Goal: Transaction & Acquisition: Purchase product/service

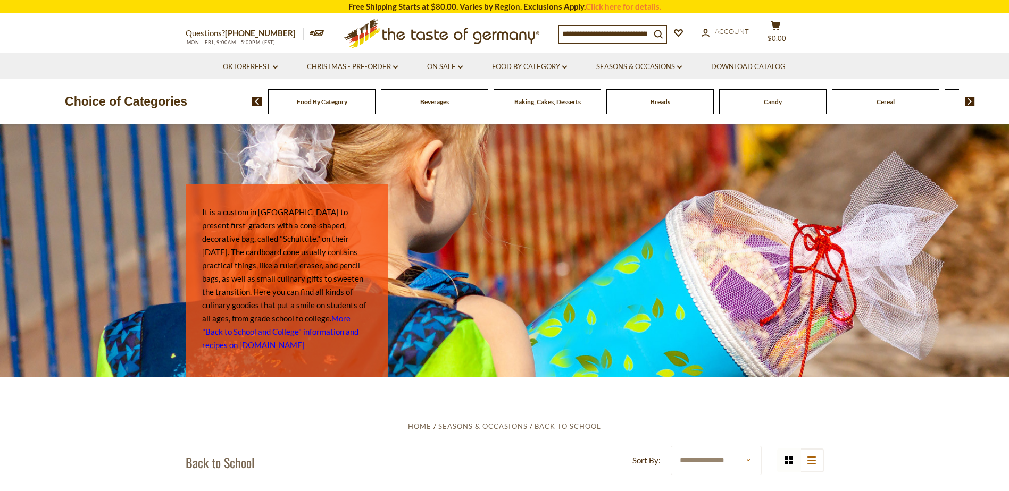
click at [312, 111] on div "Food By Category" at bounding box center [321, 101] width 107 height 25
click at [553, 64] on link "Food By Category dropdown_arrow" at bounding box center [529, 67] width 75 height 12
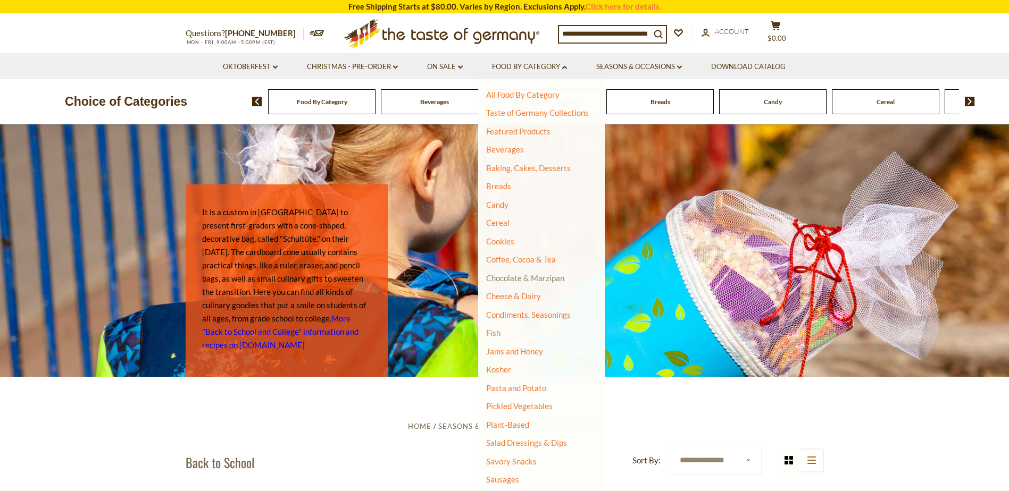
click at [516, 280] on link "Chocolate & Marzipan" at bounding box center [525, 278] width 78 height 10
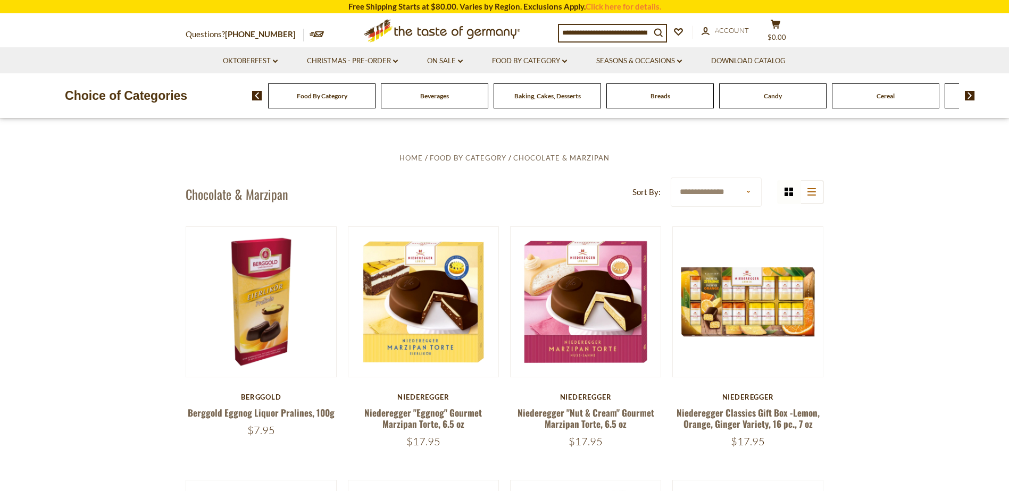
scroll to position [278, 0]
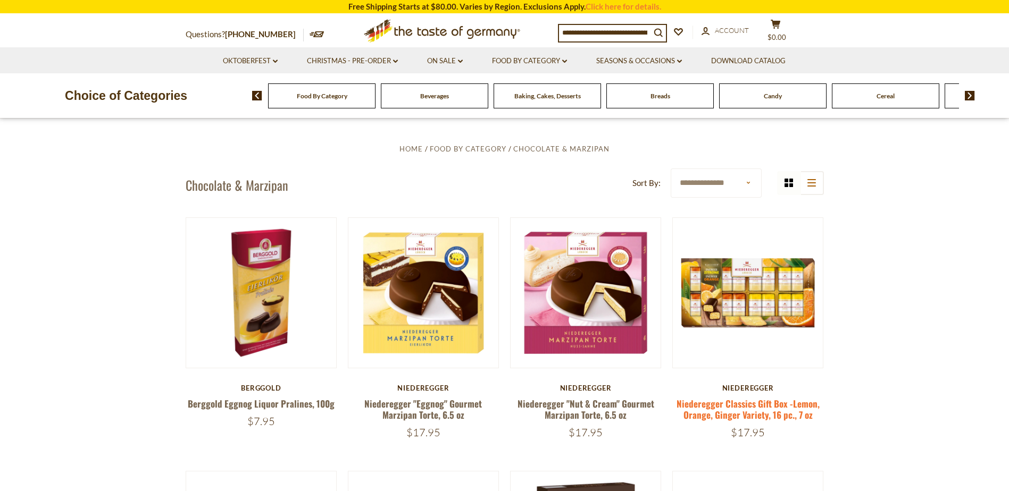
click at [757, 415] on link "Niederegger Classics Gift Box -Lemon, Orange, Ginger Variety, 16 pc., 7 oz" at bounding box center [747, 409] width 143 height 24
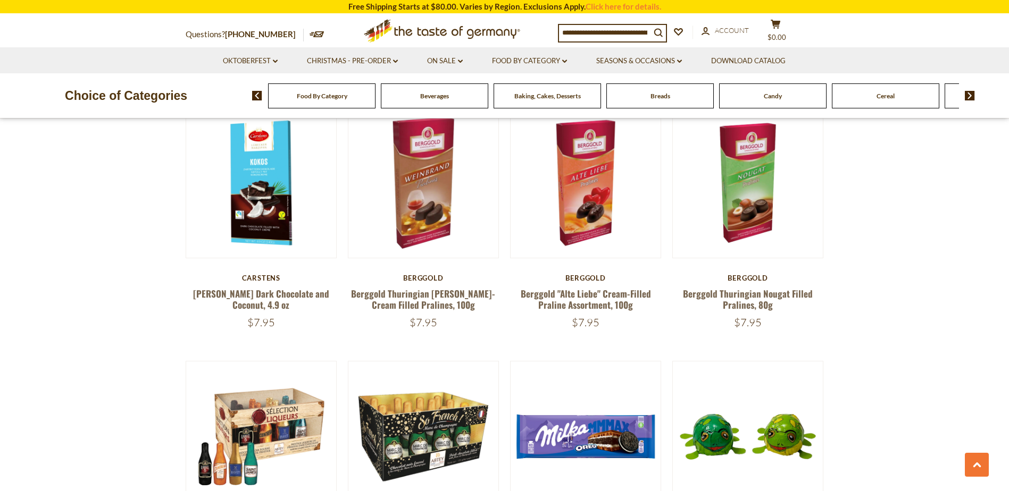
scroll to position [1185, 0]
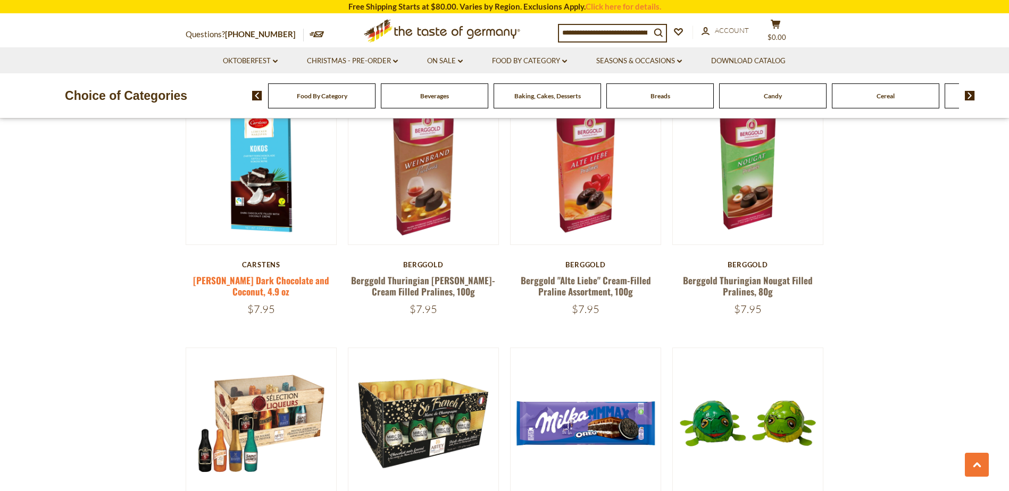
click at [263, 288] on link "Carstens Luebecker Dark Chocolate and Coconut, 4.9 oz" at bounding box center [261, 286] width 136 height 24
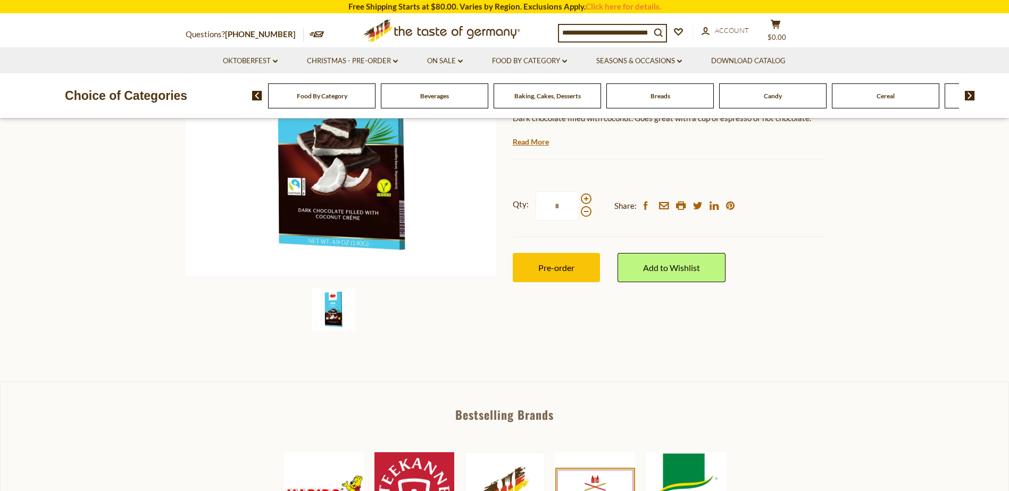
scroll to position [196, 0]
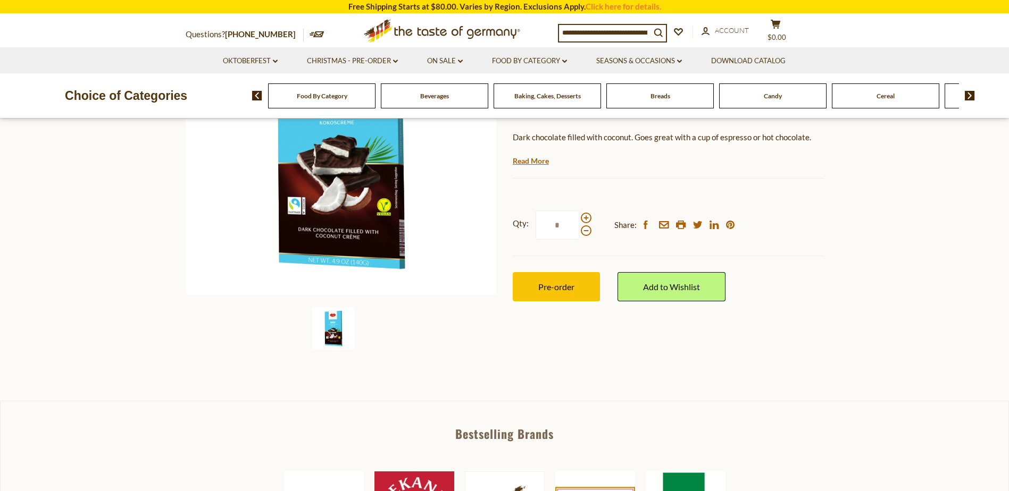
click at [331, 333] on img at bounding box center [333, 328] width 43 height 43
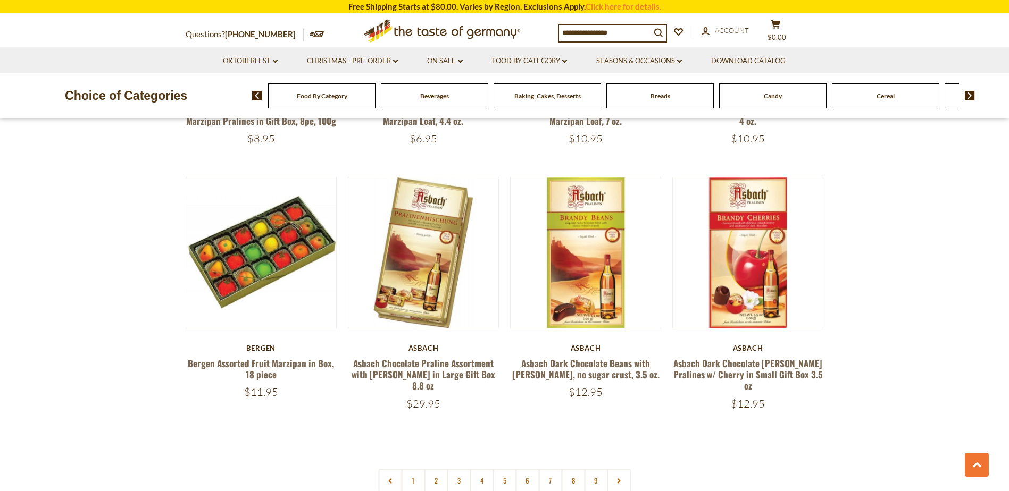
scroll to position [2414, 0]
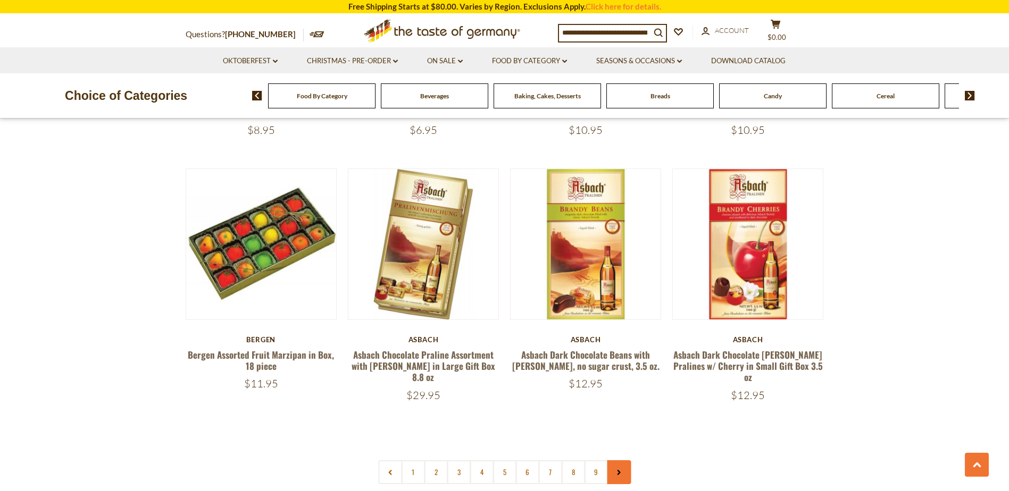
click at [618, 470] on icon at bounding box center [619, 472] width 6 height 5
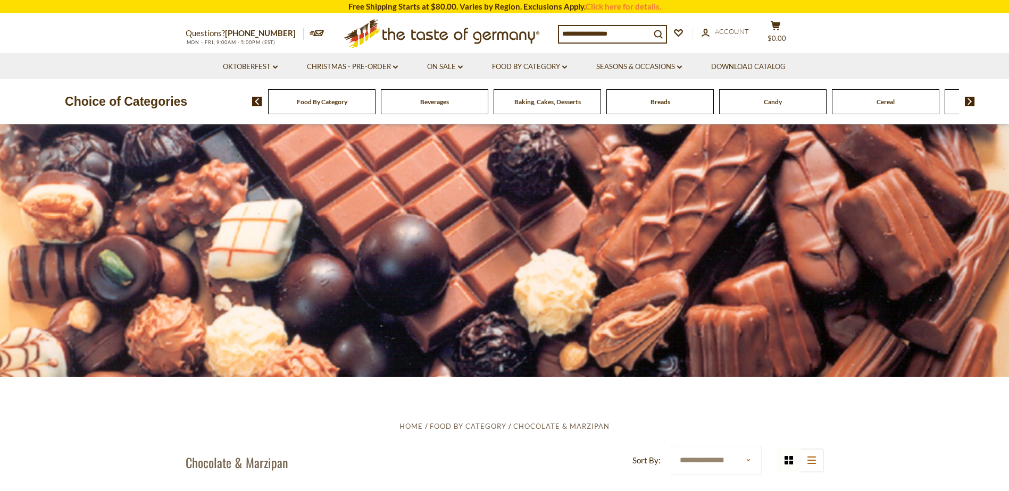
drag, startPoint x: 50, startPoint y: 4, endPoint x: 261, endPoint y: 282, distance: 348.8
click at [256, 301] on div at bounding box center [504, 250] width 1009 height 252
